Goal: Task Accomplishment & Management: Use online tool/utility

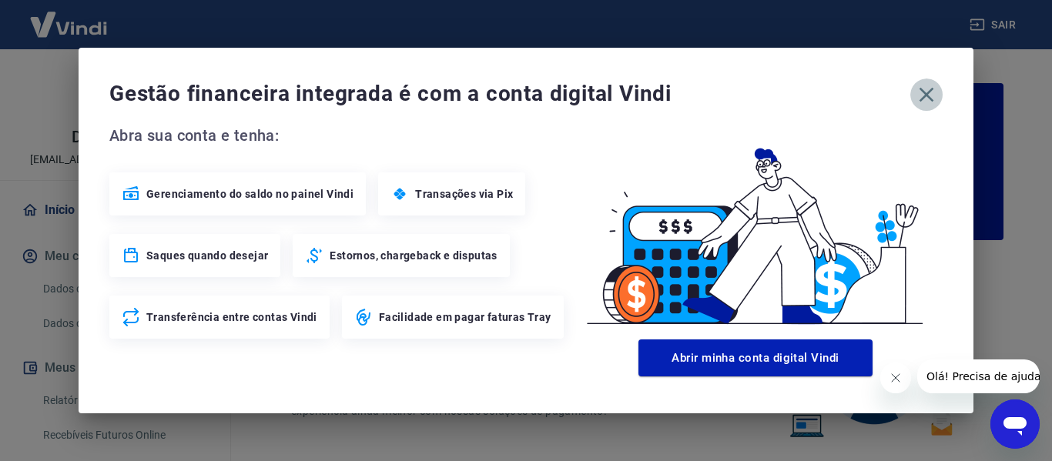
click at [920, 80] on button "button" at bounding box center [926, 95] width 32 height 32
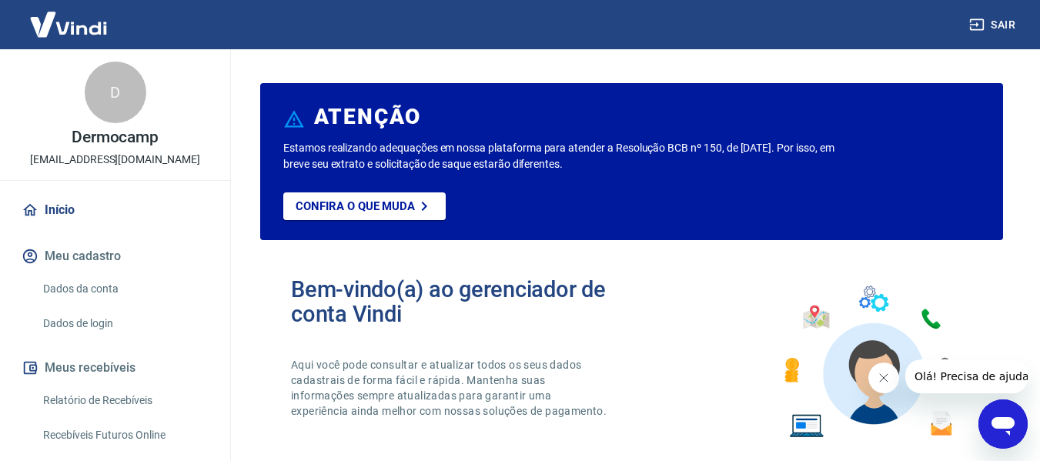
click at [125, 436] on link "Recebíveis Futuros Online" at bounding box center [124, 436] width 175 height 32
click at [1011, 25] on button "Sair" at bounding box center [994, 25] width 55 height 28
